Goal: Leave review/rating: Leave review/rating

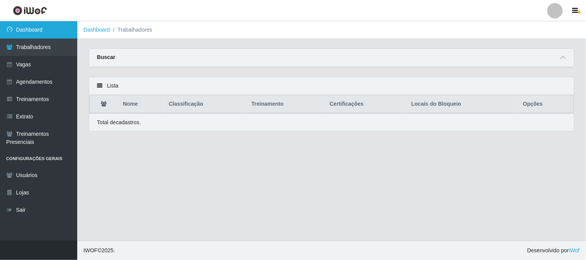
click at [43, 30] on link "Dashboard" at bounding box center [38, 29] width 77 height 17
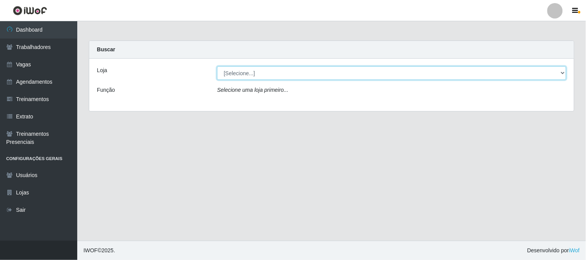
drag, startPoint x: 281, startPoint y: 70, endPoint x: 281, endPoint y: 75, distance: 4.6
click at [281, 71] on select "[Selecione...] Sapore D'italia" at bounding box center [391, 73] width 349 height 14
select select "266"
click at [217, 66] on select "[Selecione...] Sapore D'italia" at bounding box center [391, 73] width 349 height 14
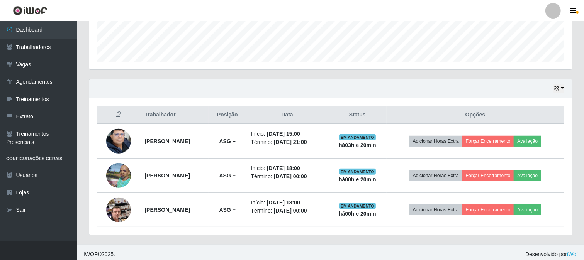
scroll to position [218, 0]
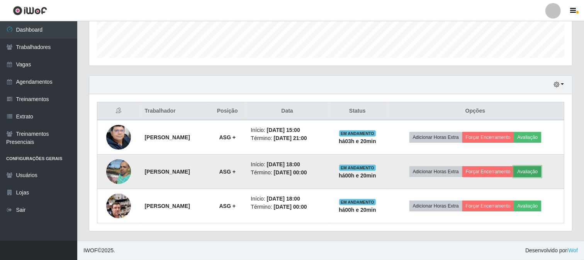
click at [539, 173] on button "Avaliação" at bounding box center [527, 172] width 27 height 11
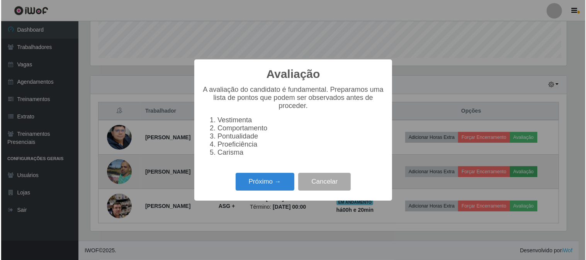
scroll to position [160, 478]
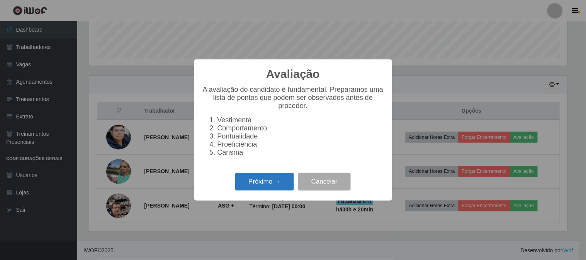
click at [294, 182] on div "Próximo → Cancelar" at bounding box center [293, 182] width 182 height 22
click at [292, 182] on button "Próximo →" at bounding box center [264, 182] width 59 height 18
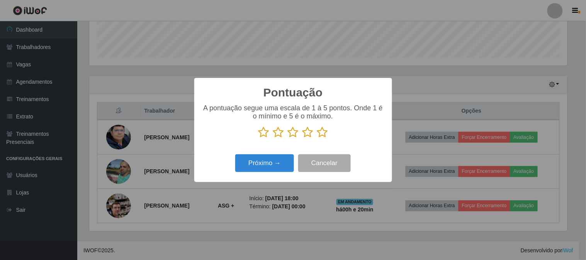
scroll to position [386241, 385923]
drag, startPoint x: 325, startPoint y: 135, endPoint x: 317, endPoint y: 140, distance: 9.0
click at [323, 135] on icon at bounding box center [322, 133] width 11 height 12
click at [317, 138] on input "radio" at bounding box center [317, 138] width 0 height 0
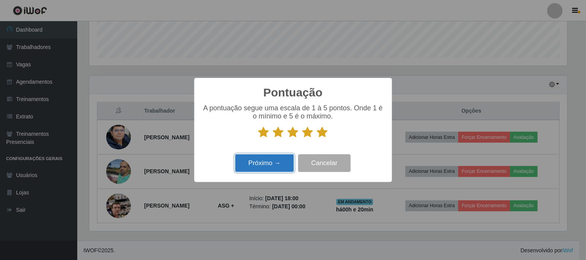
click at [281, 163] on button "Próximo →" at bounding box center [264, 164] width 59 height 18
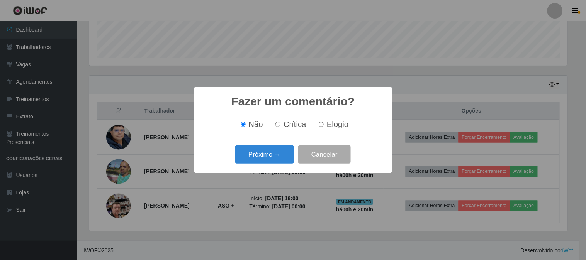
click at [321, 126] on input "Elogio" at bounding box center [321, 124] width 5 height 5
radio input "true"
click at [267, 163] on button "Próximo →" at bounding box center [264, 155] width 59 height 18
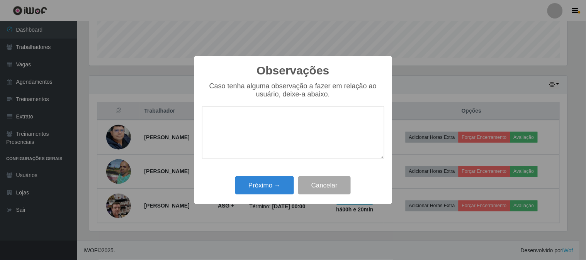
click at [271, 156] on textarea at bounding box center [293, 132] width 182 height 53
click at [269, 128] on textarea at bounding box center [293, 132] width 182 height 53
type textarea "top"
click at [272, 187] on button "Próximo →" at bounding box center [264, 186] width 59 height 18
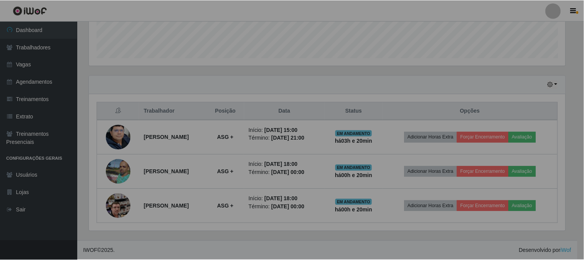
scroll to position [160, 483]
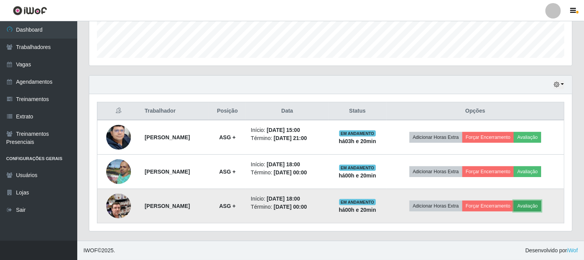
click at [526, 205] on button "Avaliação" at bounding box center [527, 206] width 27 height 11
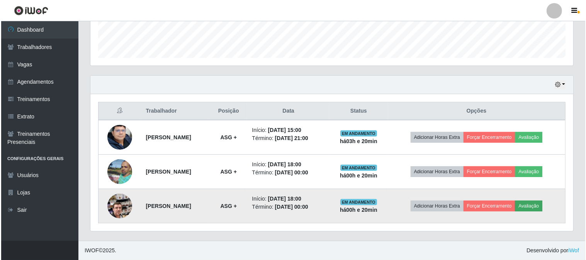
scroll to position [160, 478]
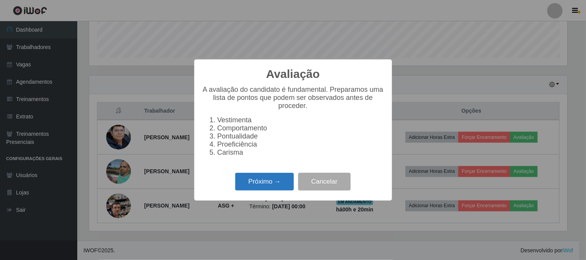
click at [259, 184] on button "Próximo →" at bounding box center [264, 182] width 59 height 18
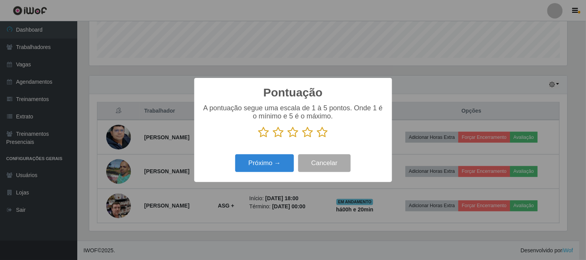
drag, startPoint x: 323, startPoint y: 134, endPoint x: 285, endPoint y: 156, distance: 44.3
click at [322, 134] on icon at bounding box center [322, 133] width 11 height 12
click at [317, 138] on input "radio" at bounding box center [317, 138] width 0 height 0
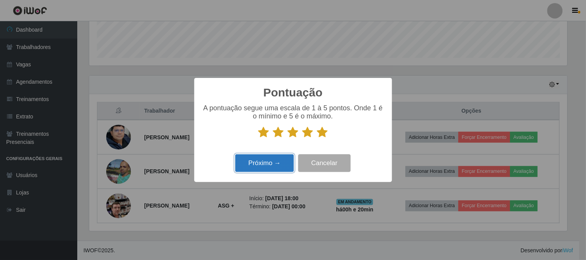
click at [267, 164] on button "Próximo →" at bounding box center [264, 164] width 59 height 18
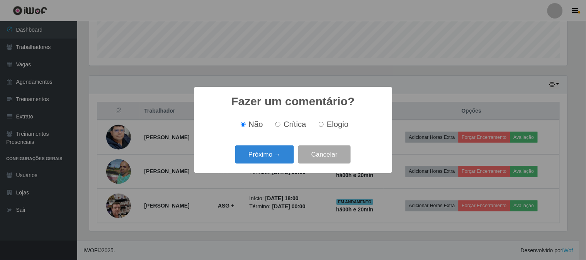
drag, startPoint x: 326, startPoint y: 125, endPoint x: 299, endPoint y: 139, distance: 30.9
click at [325, 125] on label "Elogio" at bounding box center [332, 124] width 33 height 9
click at [324, 125] on input "Elogio" at bounding box center [321, 124] width 5 height 5
radio input "true"
click at [280, 149] on button "Próximo →" at bounding box center [264, 155] width 59 height 18
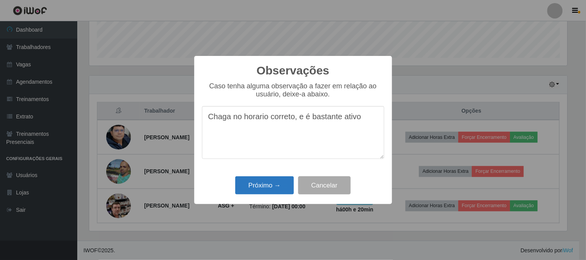
type textarea "Chaga no horario correto, e é bastante ativo"
click at [275, 187] on button "Próximo →" at bounding box center [264, 186] width 59 height 18
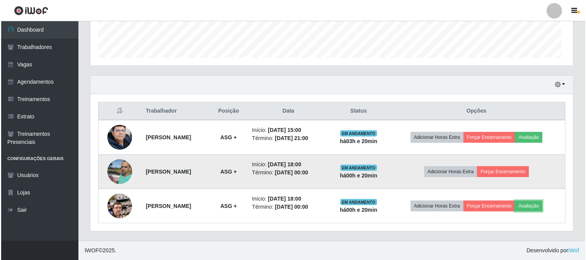
scroll to position [160, 483]
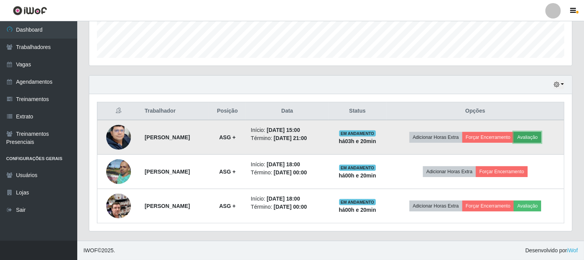
click at [539, 141] on button "Avaliação" at bounding box center [527, 137] width 27 height 11
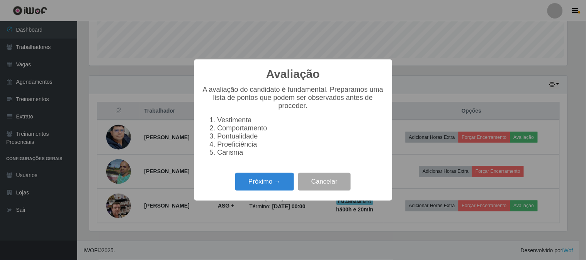
scroll to position [160, 478]
click at [272, 186] on button "Próximo →" at bounding box center [264, 182] width 59 height 18
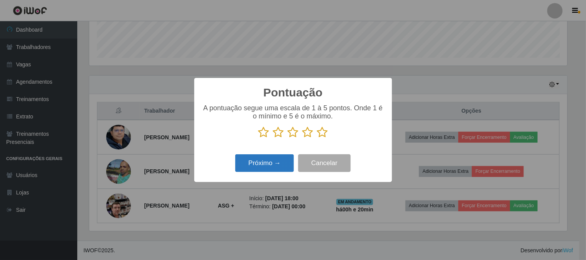
scroll to position [386241, 385923]
drag, startPoint x: 325, startPoint y: 131, endPoint x: 321, endPoint y: 142, distance: 11.7
click at [324, 131] on icon at bounding box center [322, 133] width 11 height 12
click at [317, 138] on input "radio" at bounding box center [317, 138] width 0 height 0
click at [277, 159] on button "Próximo →" at bounding box center [264, 164] width 59 height 18
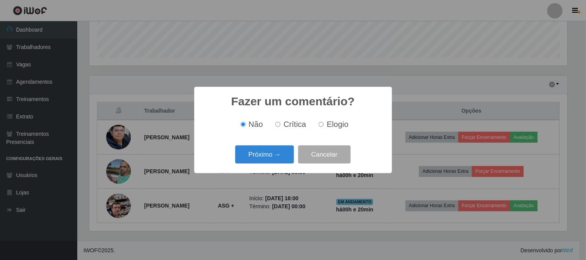
click at [324, 125] on label "Elogio" at bounding box center [332, 124] width 33 height 9
click at [324, 125] on input "Elogio" at bounding box center [321, 124] width 5 height 5
radio input "true"
click at [265, 156] on button "Próximo →" at bounding box center [264, 155] width 59 height 18
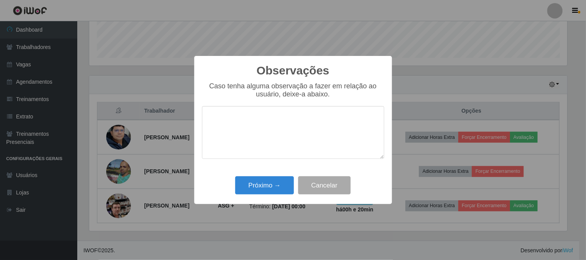
click at [287, 132] on textarea at bounding box center [293, 132] width 182 height 53
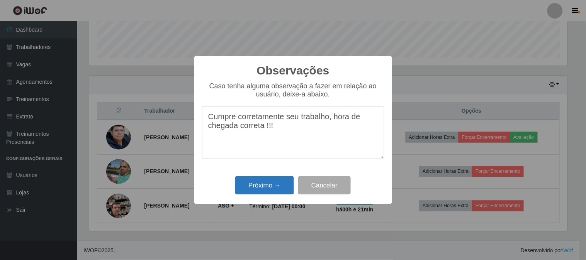
type textarea "Cumpre corretamente seu trabalho, hora de chegada correta !!!"
click at [276, 190] on button "Próximo →" at bounding box center [264, 186] width 59 height 18
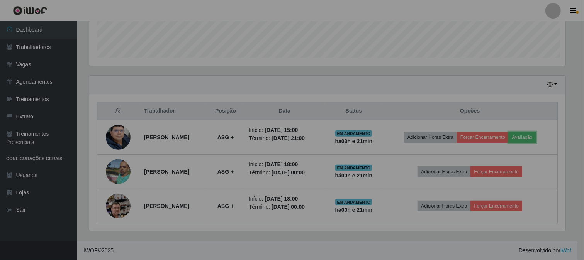
scroll to position [160, 483]
